Goal: Information Seeking & Learning: Learn about a topic

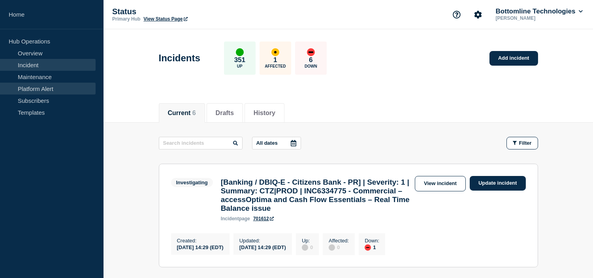
drag, startPoint x: 49, startPoint y: 77, endPoint x: 90, endPoint y: 87, distance: 41.5
click at [49, 77] on link "Maintenance" at bounding box center [48, 77] width 96 height 12
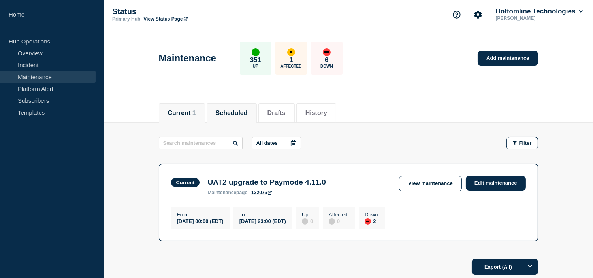
click at [241, 109] on button "Scheduled" at bounding box center [232, 112] width 32 height 7
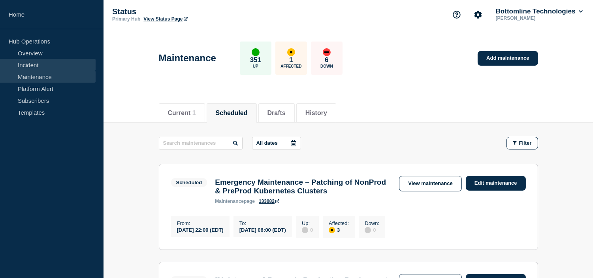
click at [40, 62] on link "Incident" at bounding box center [48, 65] width 96 height 12
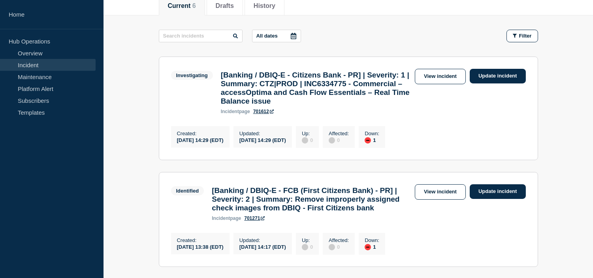
scroll to position [63, 0]
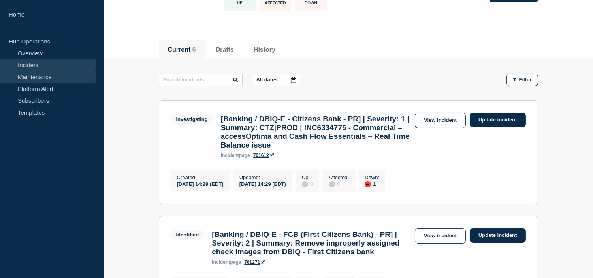
drag, startPoint x: 65, startPoint y: 78, endPoint x: 64, endPoint y: 74, distance: 4.4
click at [65, 78] on link "Maintenance" at bounding box center [48, 77] width 96 height 12
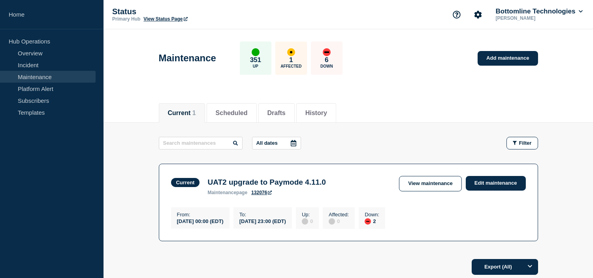
click at [412, 115] on div "Current 1 Scheduled Drafts History" at bounding box center [348, 108] width 379 height 27
click at [256, 117] on li "Scheduled" at bounding box center [232, 112] width 50 height 19
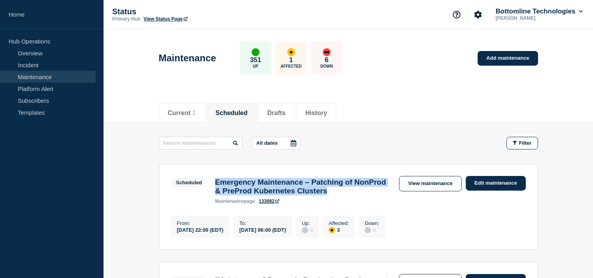
drag, startPoint x: 382, startPoint y: 196, endPoint x: 216, endPoint y: 179, distance: 167.1
click at [216, 179] on h3 "Emergency Maintenance – Patching of NonProd & PreProd Kubernetes Clusters" at bounding box center [303, 186] width 176 height 17
copy h3 "Emergency Maintenance – Patching of NonProd & PreProd Kubernetes Clusters"
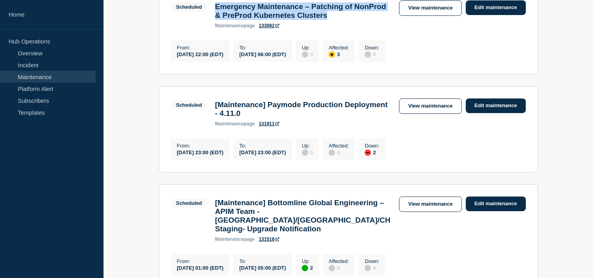
scroll to position [263, 0]
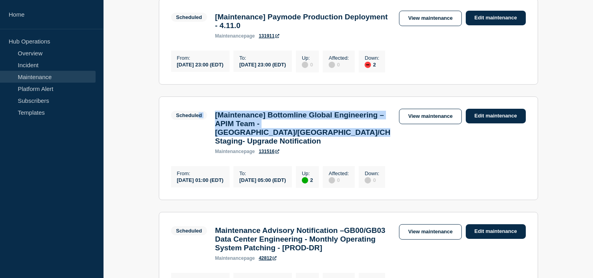
drag, startPoint x: 341, startPoint y: 144, endPoint x: 198, endPoint y: 114, distance: 146.2
click at [198, 114] on section "Scheduled [Maintenance] Bottomline Global Engineering – APIM Team - US/UK/CH St…" at bounding box center [348, 148] width 379 height 104
copy div "d [Maintenance] Bottomline Global Engineering – APIM Team - US/UK/CH Staging- U…"
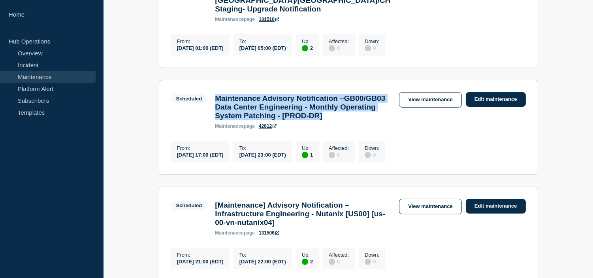
drag, startPoint x: 266, startPoint y: 139, endPoint x: 211, endPoint y: 105, distance: 64.2
click at [211, 105] on div "Maintenance Advisory Notification –GB00/GB03 Data Center Engineering - Monthly …" at bounding box center [303, 111] width 184 height 35
copy h3 "Maintenance Advisory Notification –GB00/GB03 Data Center Engineering - Monthly …"
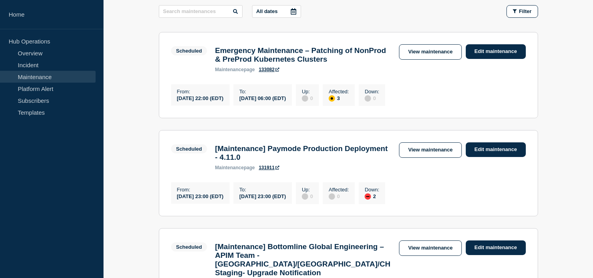
scroll to position [0, 0]
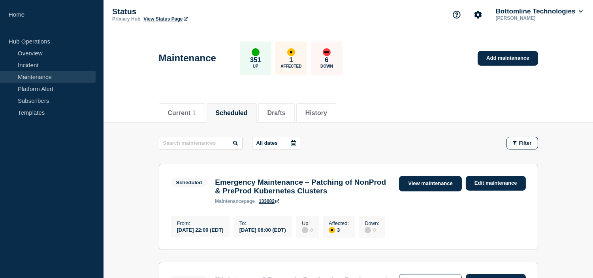
click at [430, 183] on link "View maintenance" at bounding box center [430, 183] width 62 height 15
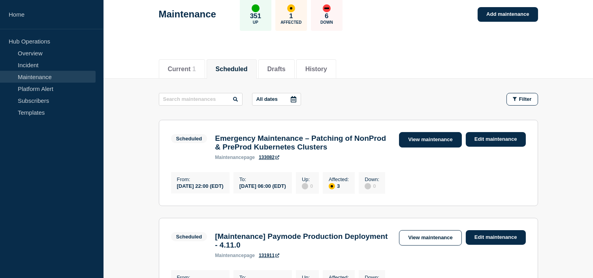
scroll to position [88, 0]
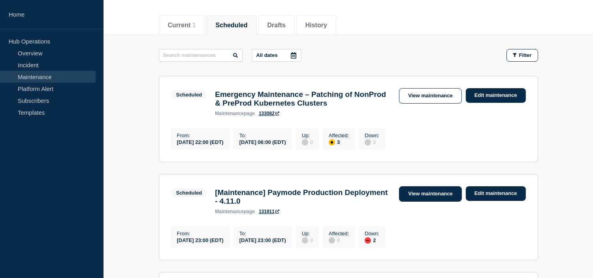
click at [424, 200] on link "View maintenance" at bounding box center [430, 193] width 62 height 15
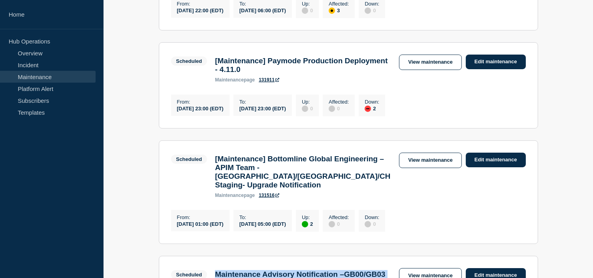
scroll to position [263, 0]
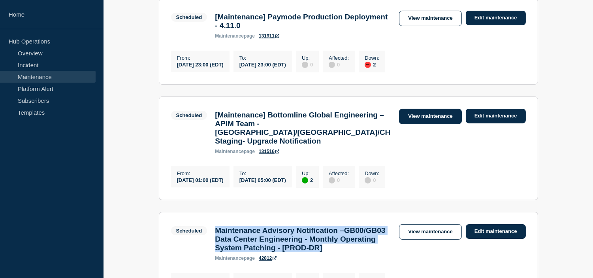
click at [429, 124] on link "View maintenance" at bounding box center [430, 116] width 62 height 15
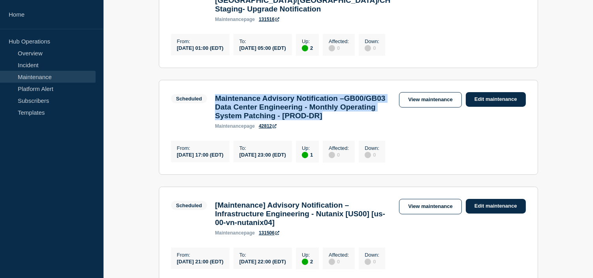
scroll to position [483, 0]
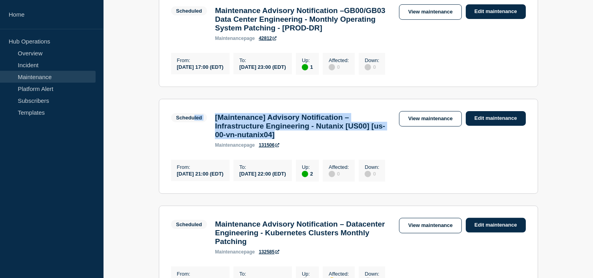
drag, startPoint x: 318, startPoint y: 160, endPoint x: 209, endPoint y: 145, distance: 109.7
click at [195, 143] on div "Scheduled [Maintenance] Advisory Notification – Infrastructure Engineering - Nu…" at bounding box center [283, 129] width 224 height 37
click at [213, 140] on div "[Maintenance] Advisory Notification – Infrastructure Engineering - Nutanix [US0…" at bounding box center [303, 130] width 184 height 35
copy h3 "[Maintenance] Advisory Notification – Infrastructure Engineering - Nutanix [US0…"
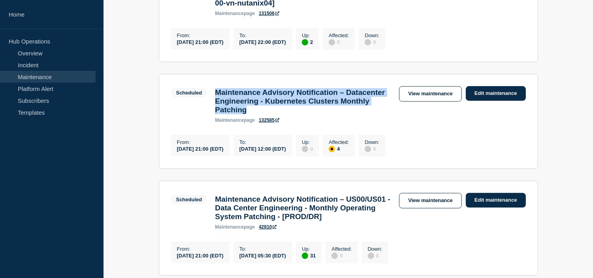
drag, startPoint x: 326, startPoint y: 143, endPoint x: 209, endPoint y: 122, distance: 119.3
click at [209, 122] on div "Scheduled Maintenance Advisory Notification – Datacenter Engineering - Kubernet…" at bounding box center [283, 104] width 224 height 37
copy h3 "Maintenance Advisory Notification – Datacenter Engineering - Kubernetes Cluster…"
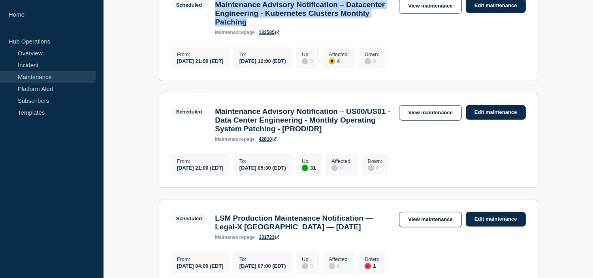
scroll to position [746, 0]
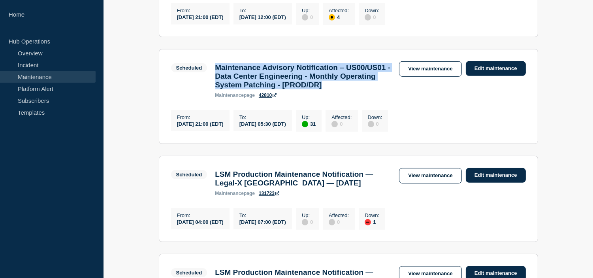
drag, startPoint x: 252, startPoint y: 129, endPoint x: 213, endPoint y: 100, distance: 49.1
click at [213, 98] on div "Maintenance Advisory Notification – US00/US01 - Data Center Engineering - Month…" at bounding box center [303, 80] width 184 height 35
copy h3 "Maintenance Advisory Notification – US00/US01 - Data Center Engineering - Month…"
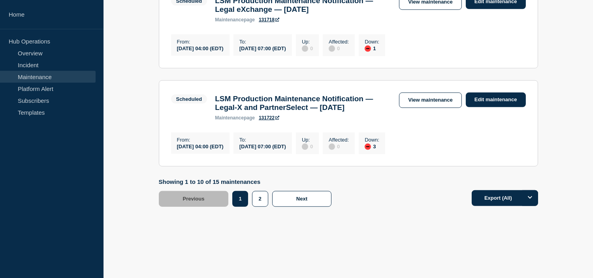
scroll to position [1093, 0]
click at [255, 196] on button "2" at bounding box center [260, 199] width 16 height 16
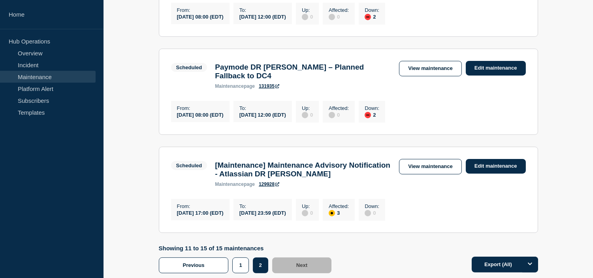
scroll to position [453, 0]
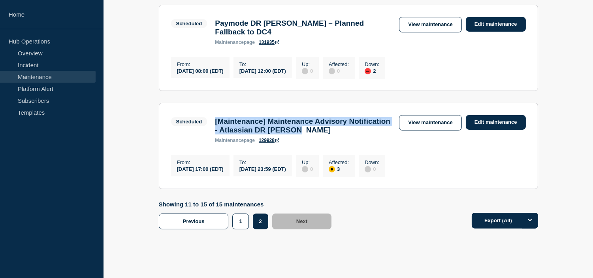
drag, startPoint x: 360, startPoint y: 151, endPoint x: 205, endPoint y: 141, distance: 155.1
click at [205, 141] on div "Scheduled [Maintenance] Maintenance Advisory Notification - Atlassian DR Testin…" at bounding box center [283, 129] width 224 height 28
copy div "[Maintenance] Maintenance Advisory Notification - Atlassian DR Testing"
click at [424, 130] on link "View maintenance" at bounding box center [430, 122] width 62 height 15
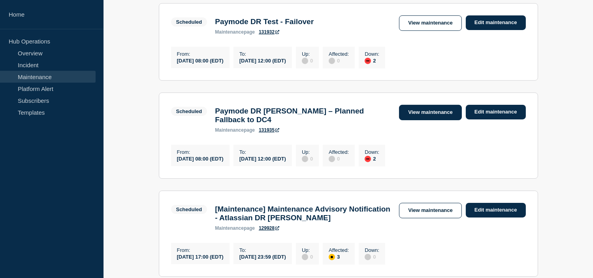
scroll to position [453, 0]
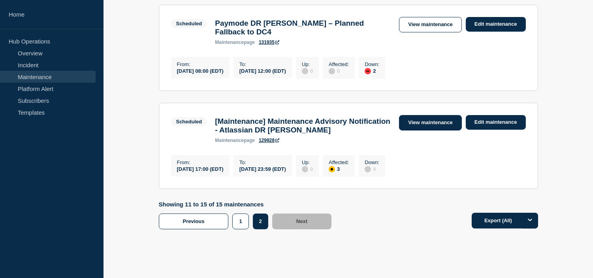
click at [426, 130] on link "View maintenance" at bounding box center [430, 122] width 62 height 15
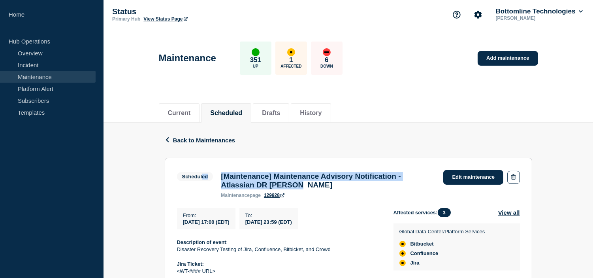
drag, startPoint x: 316, startPoint y: 188, endPoint x: 201, endPoint y: 175, distance: 115.7
click at [201, 175] on div "Scheduled [Maintenance] Maintenance Advisory Notification - Atlassian DR Testin…" at bounding box center [308, 184] width 263 height 28
click at [338, 189] on h3 "[Maintenance] Maintenance Advisory Notification - Atlassian DR Testing" at bounding box center [328, 180] width 215 height 17
drag, startPoint x: 308, startPoint y: 188, endPoint x: 218, endPoint y: 179, distance: 90.8
click at [218, 179] on div "[Maintenance] Maintenance Advisory Notification - Atlassian DR Testing maintena…" at bounding box center [328, 185] width 222 height 26
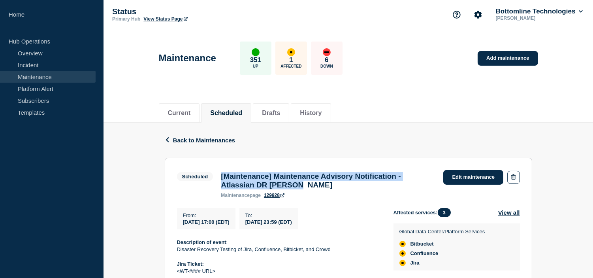
copy h3 "[Maintenance] Maintenance Advisory Notification - Atlassian DR Testing"
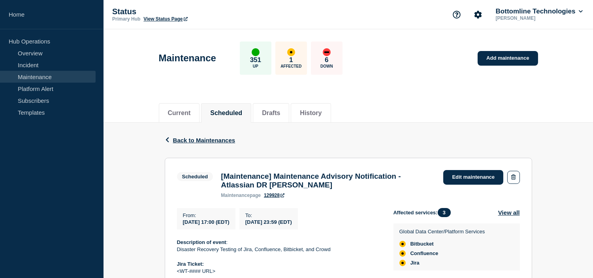
click at [213, 222] on span "2025-10-17 17:00 (EDT)" at bounding box center [206, 222] width 47 height 6
click at [188, 139] on span "Back to Maintenances" at bounding box center [204, 140] width 62 height 7
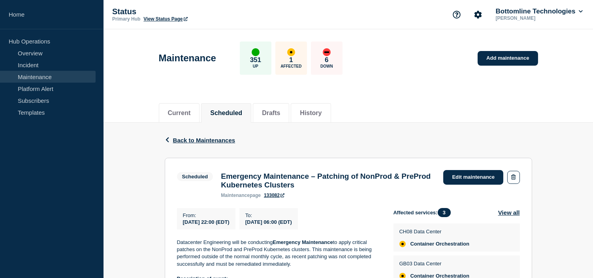
click at [199, 225] on span "[DATE] 22:00 (EDT)" at bounding box center [206, 222] width 47 height 6
click at [199, 225] on span "2025-08-18 22:00 (EDT)" at bounding box center [206, 222] width 47 height 6
copy div "2025-08-18 22:00 (EDT)"
click at [292, 225] on span "2025-08-19 06:00 (EDT)" at bounding box center [268, 222] width 47 height 6
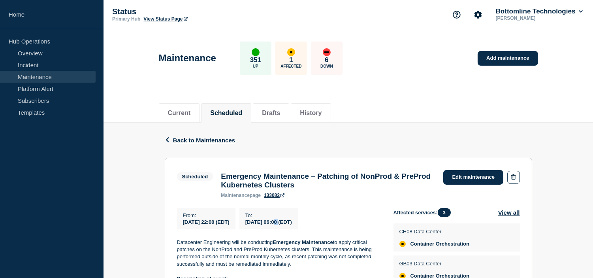
click at [292, 225] on span "2025-08-19 06:00 (EDT)" at bounding box center [268, 222] width 47 height 6
copy div "2025-08-19 06:00 (EDT)"
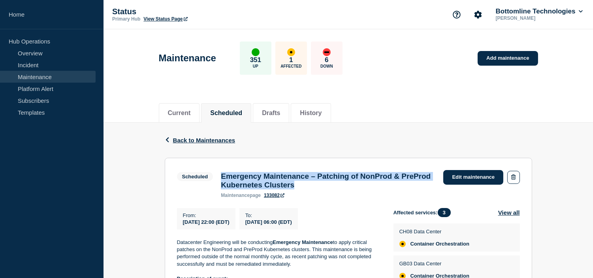
drag, startPoint x: 316, startPoint y: 187, endPoint x: 219, endPoint y: 179, distance: 97.1
click at [219, 179] on div "Emergency Maintenance – Patching of NonProd & PreProd Kubernetes Clusters maint…" at bounding box center [328, 185] width 222 height 26
copy h3 "Emergency Maintenance – Patching of NonProd & PreProd Kubernetes Clusters"
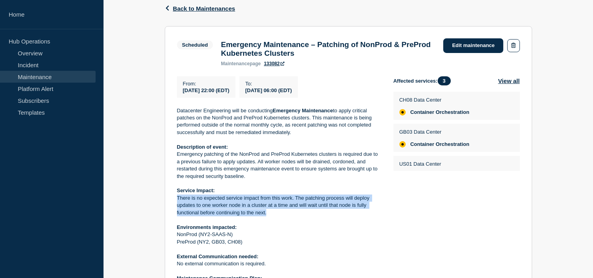
drag, startPoint x: 269, startPoint y: 217, endPoint x: 173, endPoint y: 200, distance: 98.3
click at [173, 200] on section "Scheduled Emergency Maintenance – Patching of NonProd & PreProd Kubernetes Clus…" at bounding box center [348, 189] width 367 height 327
copy p "There is no expected service impact from this work. The patching process will d…"
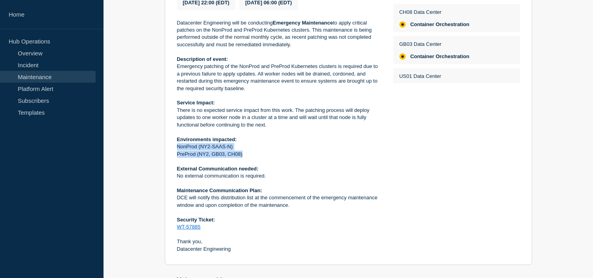
drag, startPoint x: 243, startPoint y: 159, endPoint x: 215, endPoint y: 152, distance: 28.8
click at [174, 149] on section "Scheduled Emergency Maintenance – Patching of NonProd & PreProd Kubernetes Clus…" at bounding box center [348, 101] width 367 height 327
copy div "NonProd (NY2-SAAS-N) PreProd (NY2, GB03, CH08)"
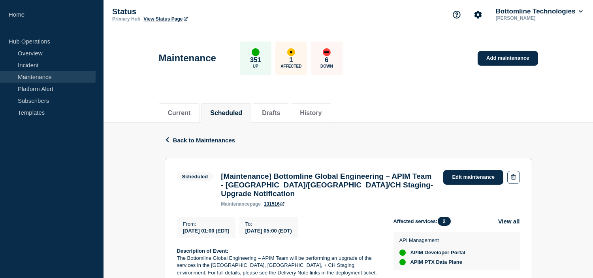
click at [218, 233] on span "[DATE] 01:00 (EDT)" at bounding box center [206, 231] width 47 height 6
copy div "[DATE] 01:00 (EDT)"
click at [284, 233] on span "[DATE] 05:00 (EDT)" at bounding box center [268, 231] width 47 height 6
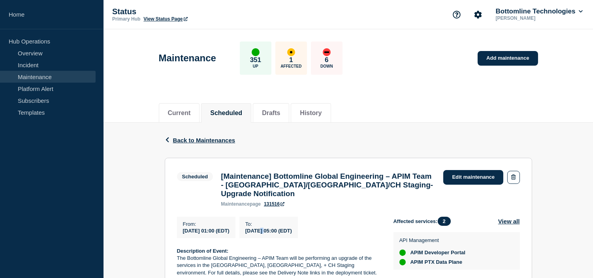
click at [284, 233] on span "[DATE] 05:00 (EDT)" at bounding box center [268, 231] width 47 height 6
copy div "[DATE] 05:00 (EDT)"
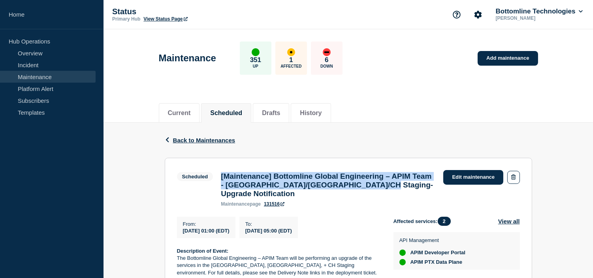
drag, startPoint x: 271, startPoint y: 198, endPoint x: 221, endPoint y: 178, distance: 54.1
click at [221, 178] on h3 "[Maintenance] Bottomline Global Engineering – APIM Team - [GEOGRAPHIC_DATA]/[GE…" at bounding box center [328, 185] width 215 height 26
copy h3 "[Maintenance] Bottomline Global Engineering – APIM Team - [GEOGRAPHIC_DATA]/[GE…"
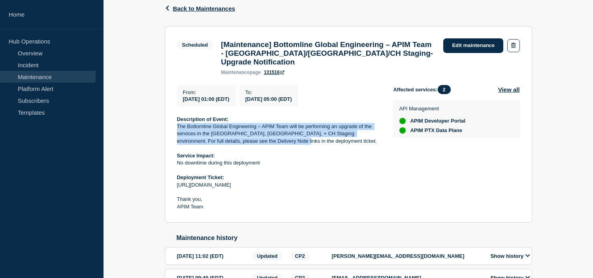
drag, startPoint x: 279, startPoint y: 148, endPoint x: 175, endPoint y: 131, distance: 105.7
click at [175, 131] on section "Scheduled [Maintenance] Bottomline Global Engineering – APIM Team - [GEOGRAPHIC…" at bounding box center [348, 124] width 367 height 197
drag, startPoint x: 259, startPoint y: 165, endPoint x: 175, endPoint y: 168, distance: 84.6
click at [175, 168] on section "Scheduled [Maintenance] Bottomline Global Engineering – APIM Team - [GEOGRAPHIC…" at bounding box center [348, 124] width 367 height 197
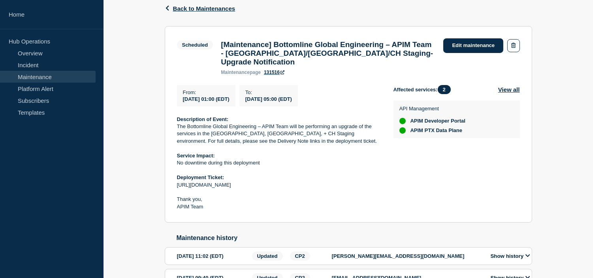
click at [240, 166] on p "No downtime during this deployment" at bounding box center [279, 162] width 204 height 7
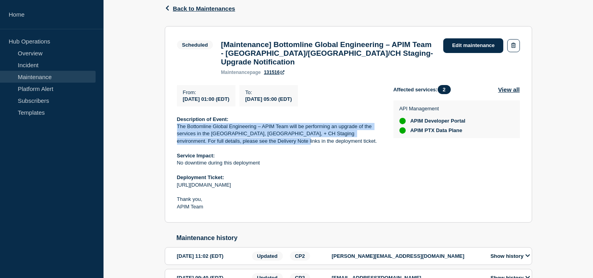
drag, startPoint x: 280, startPoint y: 147, endPoint x: 172, endPoint y: 132, distance: 109.2
click at [172, 132] on section "Scheduled [Maintenance] Bottomline Global Engineering – APIM Team - [GEOGRAPHIC…" at bounding box center [348, 124] width 367 height 197
copy p "The Bottomline Global Engineering – APIM Team will be performing an upgrade of …"
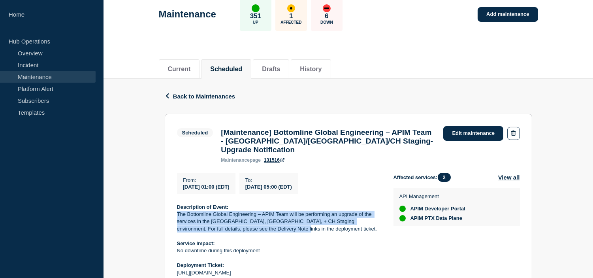
scroll to position [0, 0]
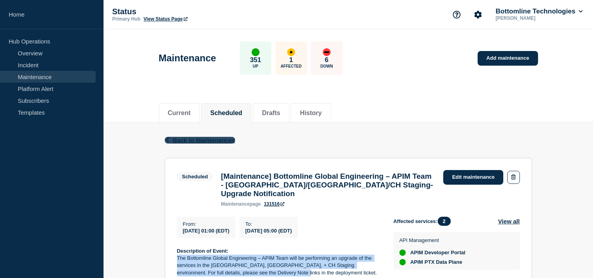
click at [178, 140] on span "Back to Maintenances" at bounding box center [204, 140] width 62 height 7
